Goal: Navigation & Orientation: Understand site structure

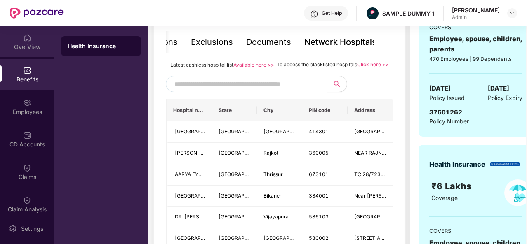
click at [25, 42] on img at bounding box center [27, 38] width 8 height 8
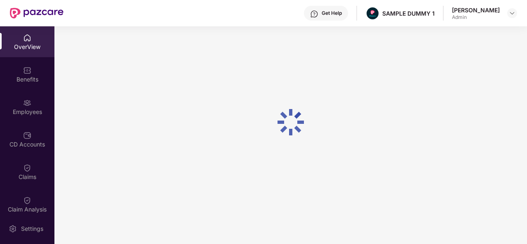
scroll to position [26, 0]
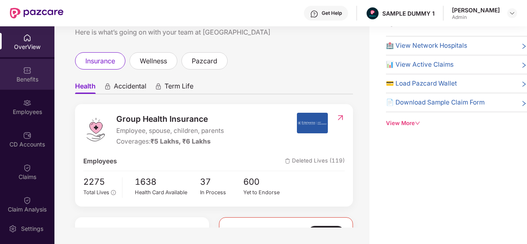
click at [32, 74] on div "Benefits" at bounding box center [27, 74] width 54 height 31
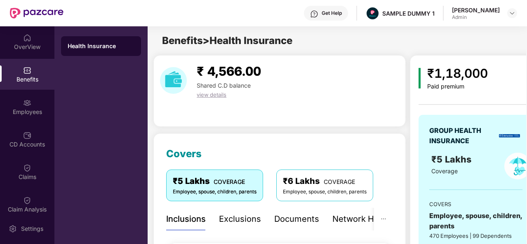
click at [246, 216] on div "Exclusions" at bounding box center [240, 219] width 42 height 13
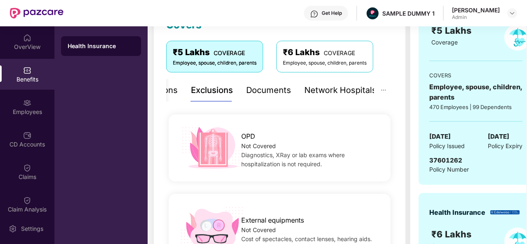
scroll to position [130, 0]
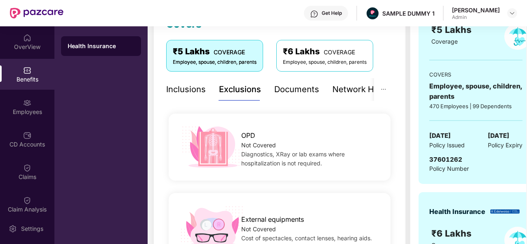
click at [195, 86] on div "Inclusions" at bounding box center [186, 89] width 40 height 13
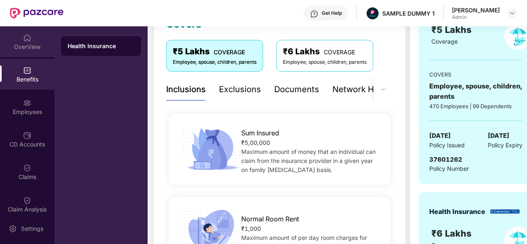
click at [36, 46] on div "OverView" at bounding box center [27, 47] width 54 height 8
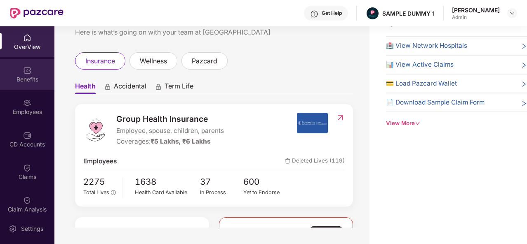
click at [21, 75] on div "Benefits" at bounding box center [27, 74] width 54 height 31
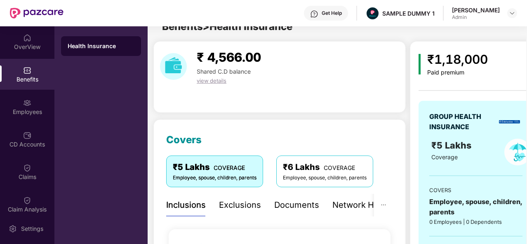
scroll to position [26, 0]
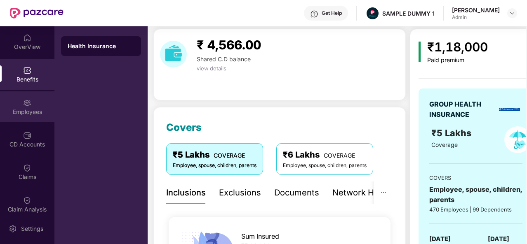
click at [24, 114] on div "Employees" at bounding box center [27, 112] width 54 height 8
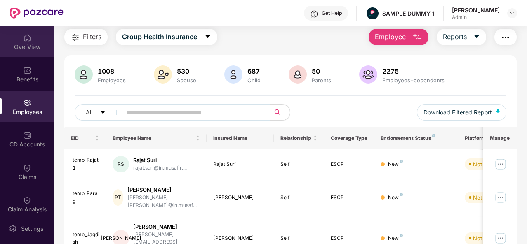
click at [26, 54] on div "OverView" at bounding box center [27, 41] width 54 height 31
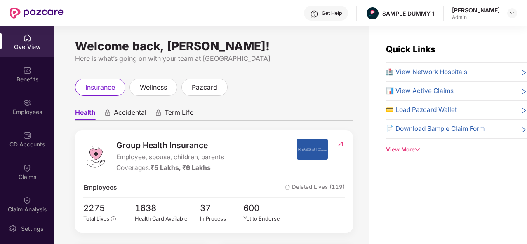
click at [401, 148] on div "View More" at bounding box center [456, 150] width 141 height 9
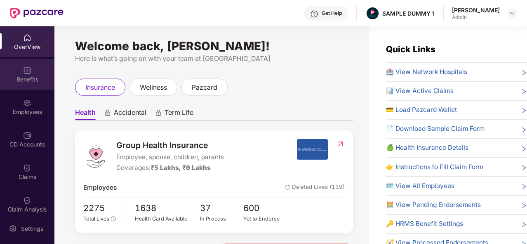
click at [29, 80] on div "Benefits" at bounding box center [27, 79] width 54 height 8
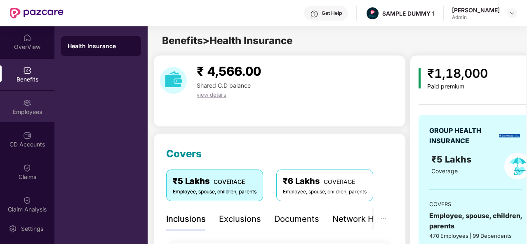
click at [30, 105] on img at bounding box center [27, 103] width 8 height 8
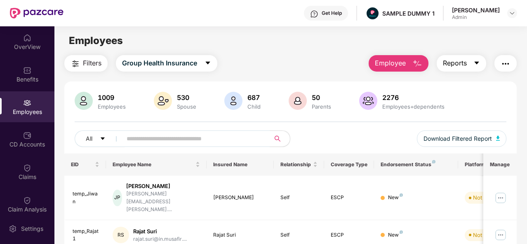
click at [469, 67] on button "Reports" at bounding box center [461, 63] width 49 height 16
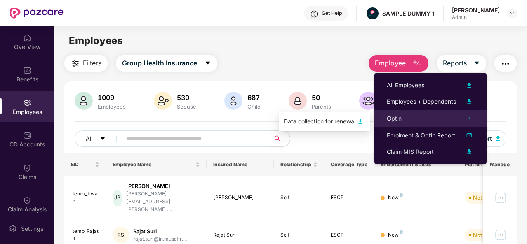
click at [469, 118] on icon "right" at bounding box center [469, 118] width 4 height 4
click at [404, 113] on div "Optin" at bounding box center [430, 118] width 112 height 17
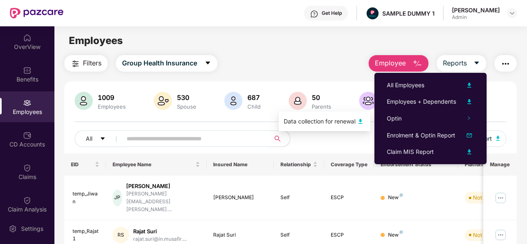
click at [350, 123] on div "Data collection for renewal" at bounding box center [320, 121] width 72 height 9
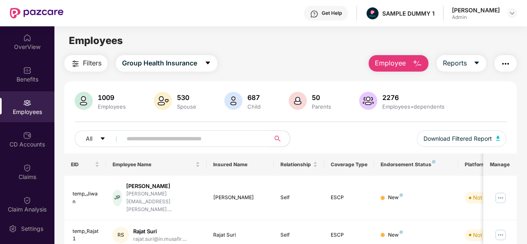
click at [319, 148] on div "All Download Filtered Report" at bounding box center [291, 142] width 432 height 23
click at [497, 136] on img "button" at bounding box center [498, 138] width 4 height 5
click at [407, 64] on button "Employee" at bounding box center [399, 63] width 60 height 16
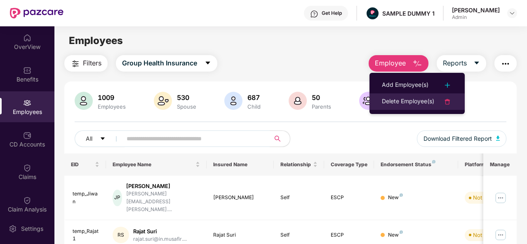
click at [415, 97] on div "Delete Employee(s)" at bounding box center [408, 102] width 52 height 10
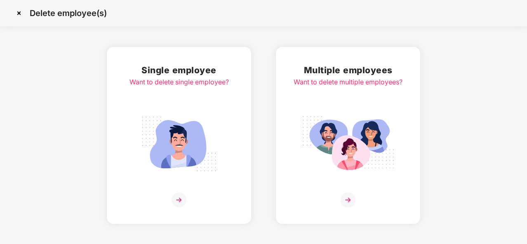
click at [22, 13] on img at bounding box center [18, 13] width 13 height 13
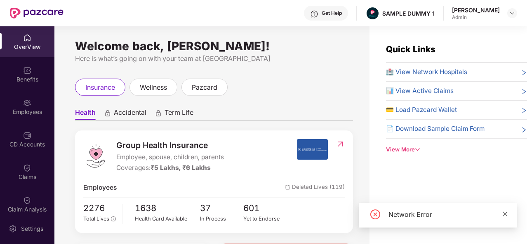
click at [505, 216] on icon "close" at bounding box center [505, 215] width 6 height 6
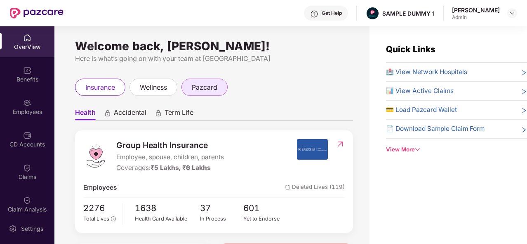
click at [204, 89] on span "pazcard" at bounding box center [205, 87] width 26 height 10
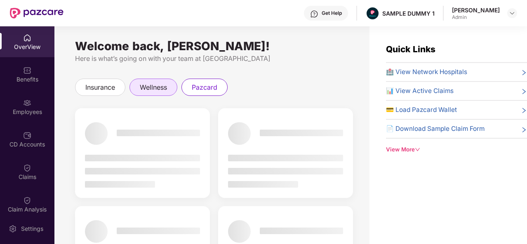
click at [161, 85] on span "wellness" at bounding box center [153, 87] width 27 height 10
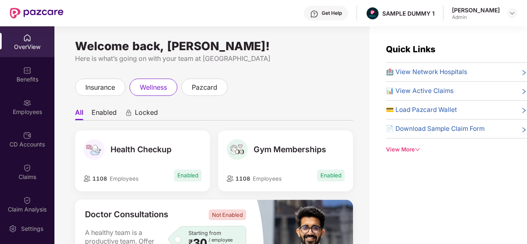
click at [98, 113] on li "Enabled" at bounding box center [104, 114] width 25 height 12
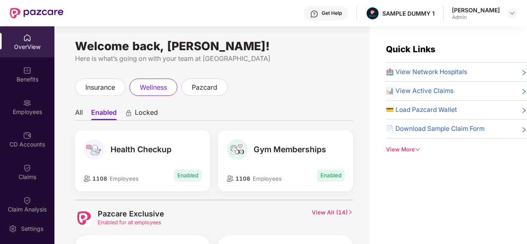
click at [147, 113] on span "Locked" at bounding box center [146, 114] width 23 height 12
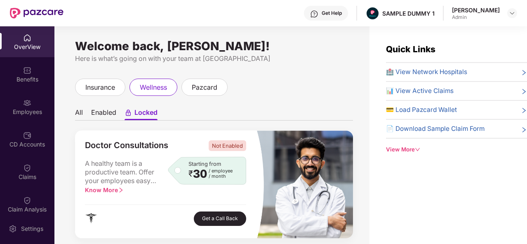
scroll to position [134, 0]
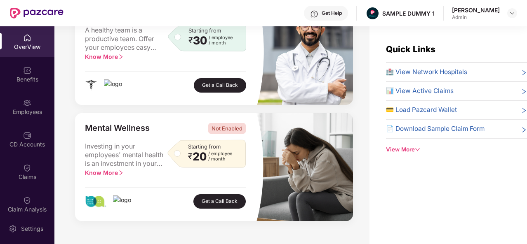
click at [417, 148] on icon "down" at bounding box center [417, 149] width 5 height 3
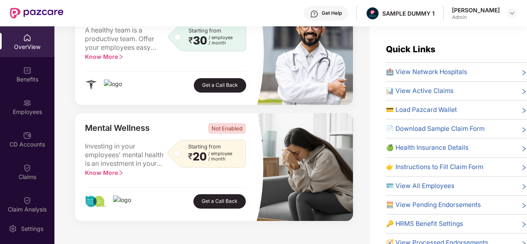
scroll to position [0, 0]
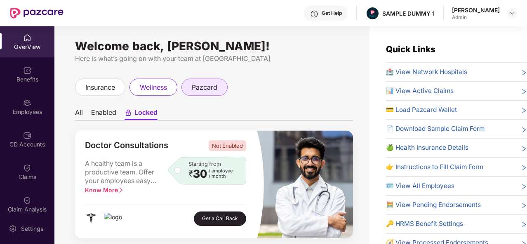
click at [204, 86] on span "pazcard" at bounding box center [205, 87] width 26 height 10
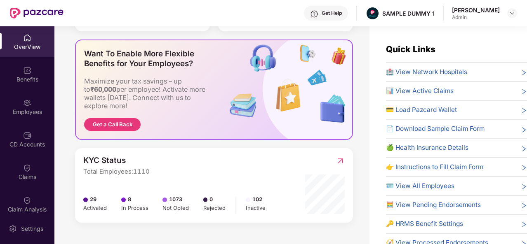
scroll to position [26, 0]
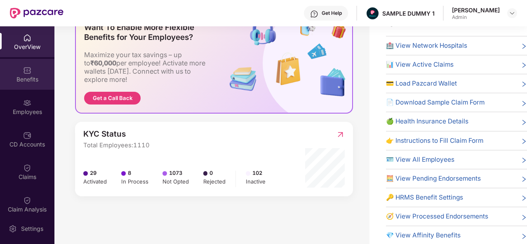
click at [26, 69] on img at bounding box center [27, 70] width 8 height 8
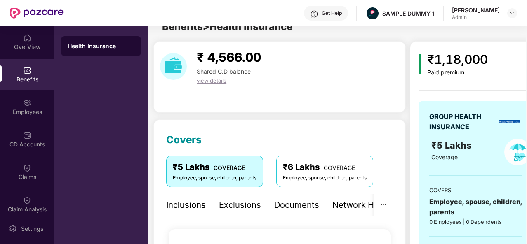
scroll to position [26, 0]
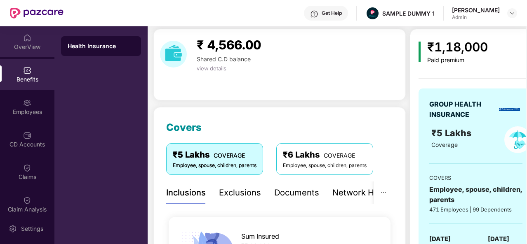
click at [28, 47] on div "OverView" at bounding box center [27, 47] width 54 height 8
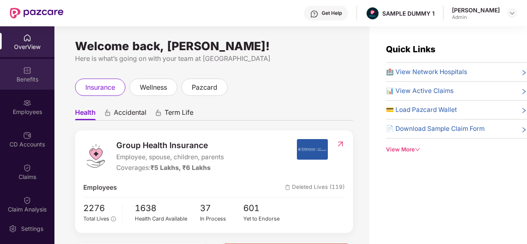
click at [26, 66] on img at bounding box center [27, 70] width 8 height 8
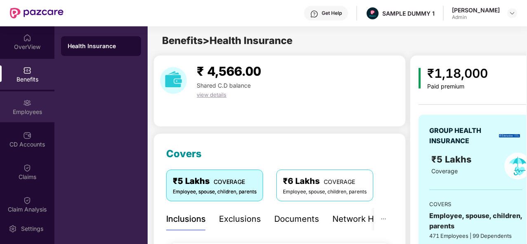
click at [28, 109] on div "Employees" at bounding box center [27, 112] width 54 height 8
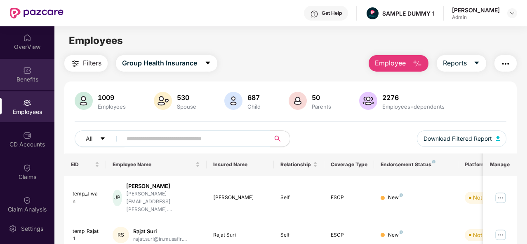
click at [22, 76] on div "Benefits" at bounding box center [27, 79] width 54 height 8
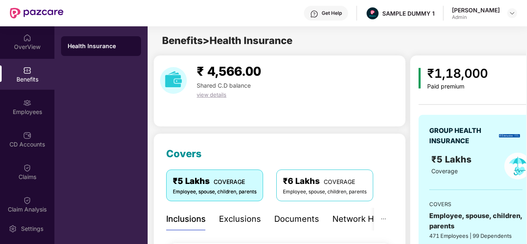
click at [216, 96] on span "view details" at bounding box center [212, 95] width 30 height 7
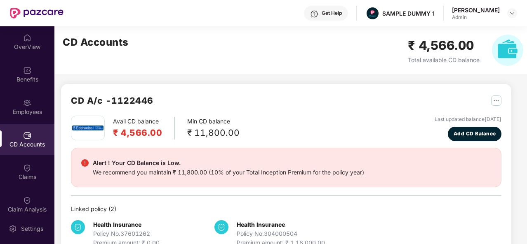
scroll to position [22, 0]
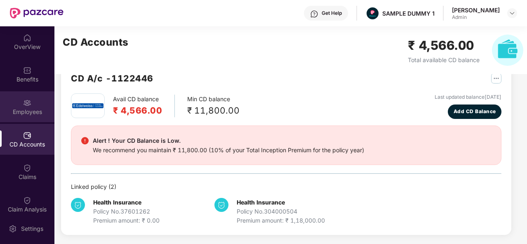
click at [34, 117] on div "Employees" at bounding box center [27, 107] width 54 height 31
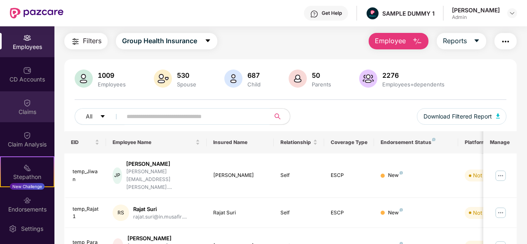
scroll to position [64, 0]
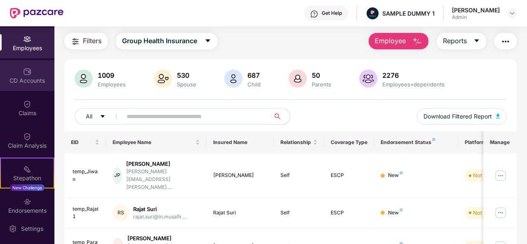
click at [26, 78] on div "CD Accounts" at bounding box center [27, 81] width 54 height 8
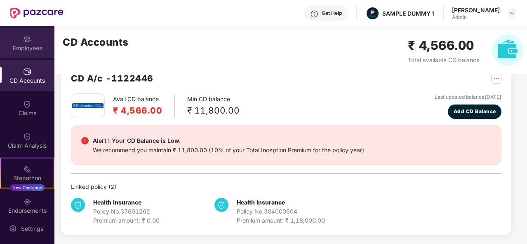
click at [36, 46] on div "Employees" at bounding box center [27, 48] width 54 height 8
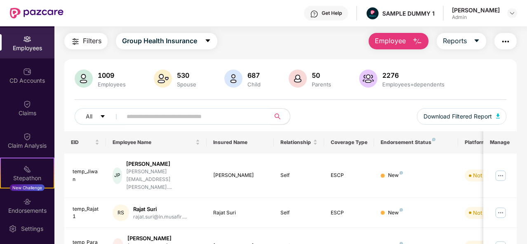
click at [509, 43] on img "button" at bounding box center [506, 42] width 10 height 10
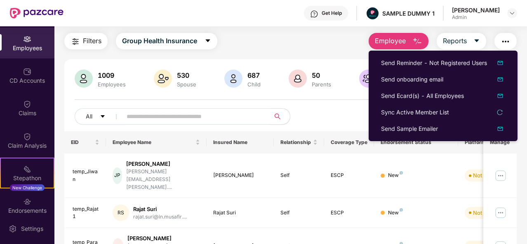
click at [509, 43] on img "button" at bounding box center [506, 42] width 10 height 10
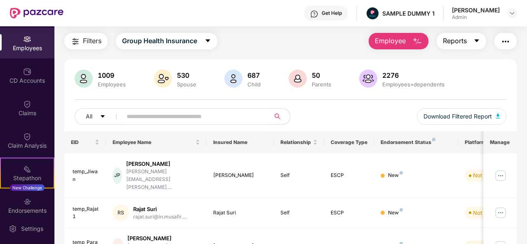
click at [477, 40] on icon "caret-down" at bounding box center [477, 41] width 5 height 3
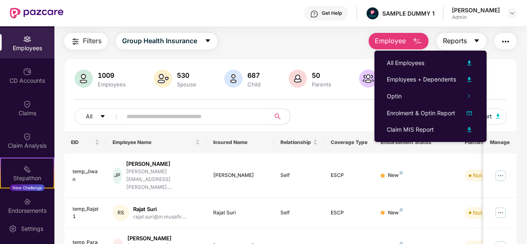
click at [477, 40] on icon "caret-down" at bounding box center [477, 41] width 5 height 3
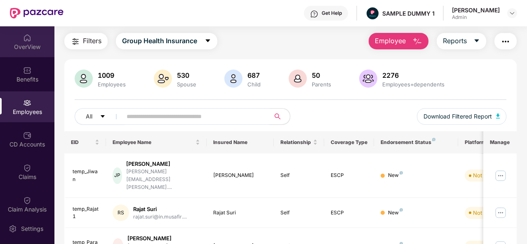
click at [33, 39] on div "OverView" at bounding box center [27, 41] width 54 height 31
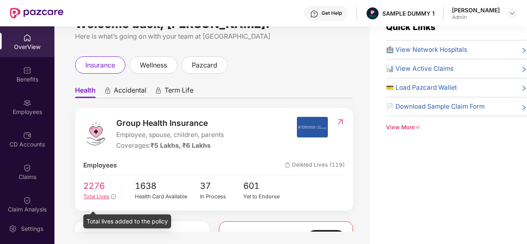
click at [111, 199] on icon "info-circle" at bounding box center [113, 197] width 5 height 5
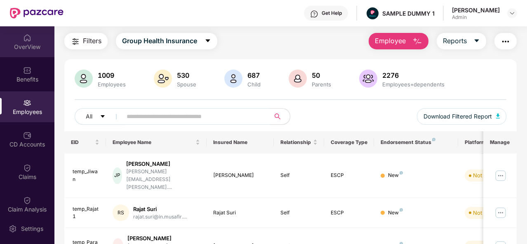
click at [25, 46] on div "OverView" at bounding box center [27, 47] width 54 height 8
